Goal: Task Accomplishment & Management: Complete application form

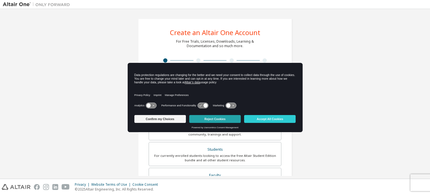
click at [227, 116] on button "Reject Cookies" at bounding box center [215, 119] width 52 height 8
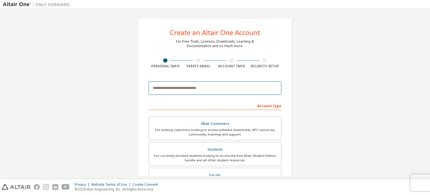
click at [207, 89] on input "email" at bounding box center [215, 87] width 133 height 13
type input "**********"
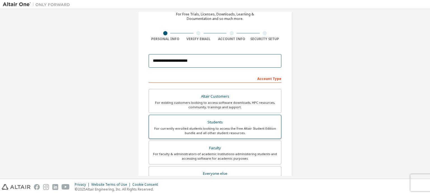
scroll to position [28, 0]
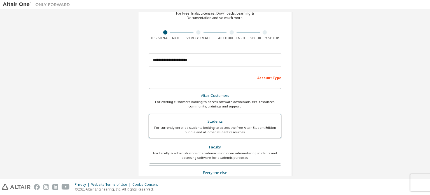
click at [234, 120] on div "Students" at bounding box center [214, 121] width 125 height 8
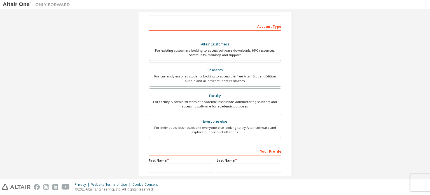
scroll to position [84, 0]
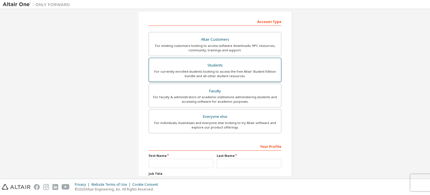
click at [226, 73] on div "For currently enrolled students looking to access the free Altair Student Editi…" at bounding box center [214, 73] width 125 height 9
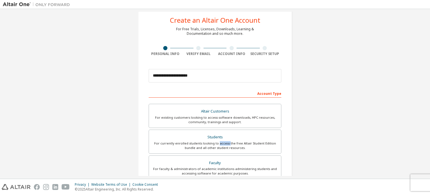
scroll to position [0, 0]
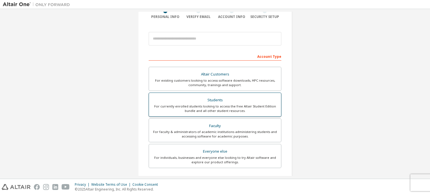
scroll to position [56, 0]
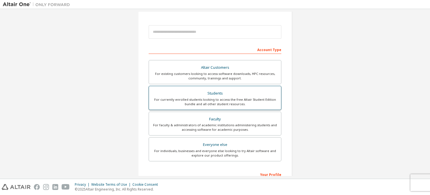
click at [221, 96] on div "Students" at bounding box center [214, 93] width 125 height 8
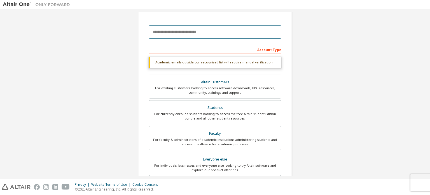
click at [211, 36] on input "email" at bounding box center [215, 31] width 133 height 13
type input "**********"
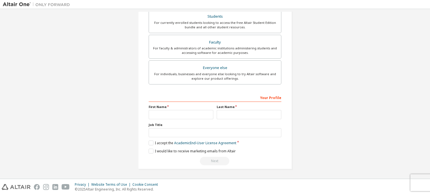
scroll to position [131, 0]
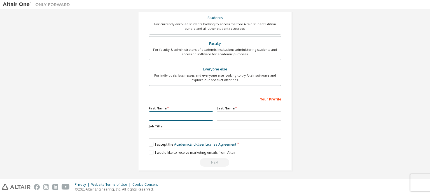
drag, startPoint x: 194, startPoint y: 112, endPoint x: 189, endPoint y: 112, distance: 4.2
click at [194, 112] on input "text" at bounding box center [181, 115] width 65 height 9
type input "*******"
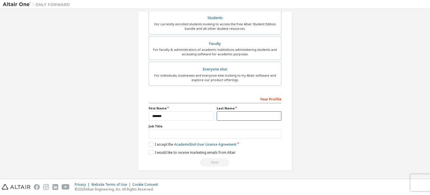
click at [229, 112] on input "text" at bounding box center [249, 115] width 65 height 9
type input "**********"
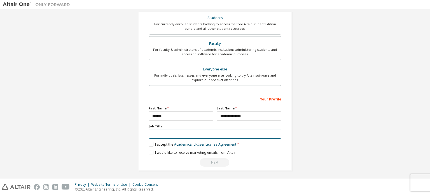
click at [166, 131] on input "text" at bounding box center [215, 133] width 133 height 9
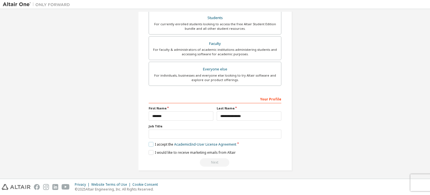
click at [150, 145] on label "I accept the Academic End-User License Agreement" at bounding box center [193, 144] width 88 height 5
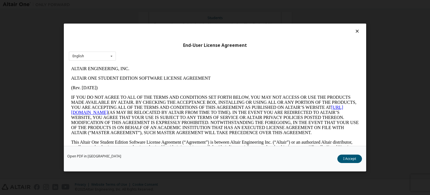
scroll to position [0, 0]
drag, startPoint x: 346, startPoint y: 155, endPoint x: 351, endPoint y: 153, distance: 5.0
click at [346, 155] on button "I Accept" at bounding box center [349, 158] width 25 height 8
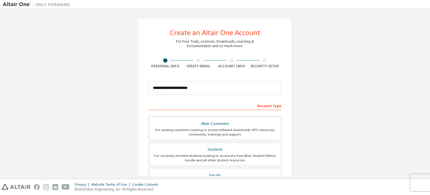
scroll to position [131, 0]
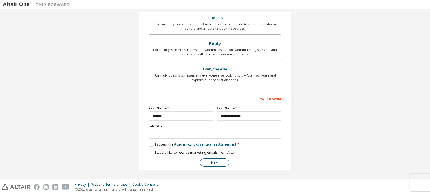
click at [219, 162] on button "Next" at bounding box center [214, 162] width 29 height 8
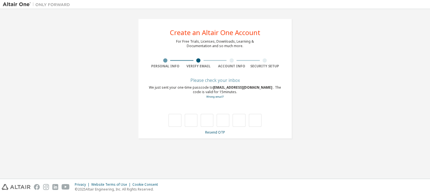
type input "*"
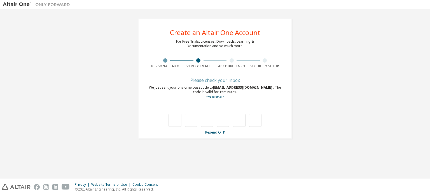
type input "*"
